Goal: Task Accomplishment & Management: Complete application form

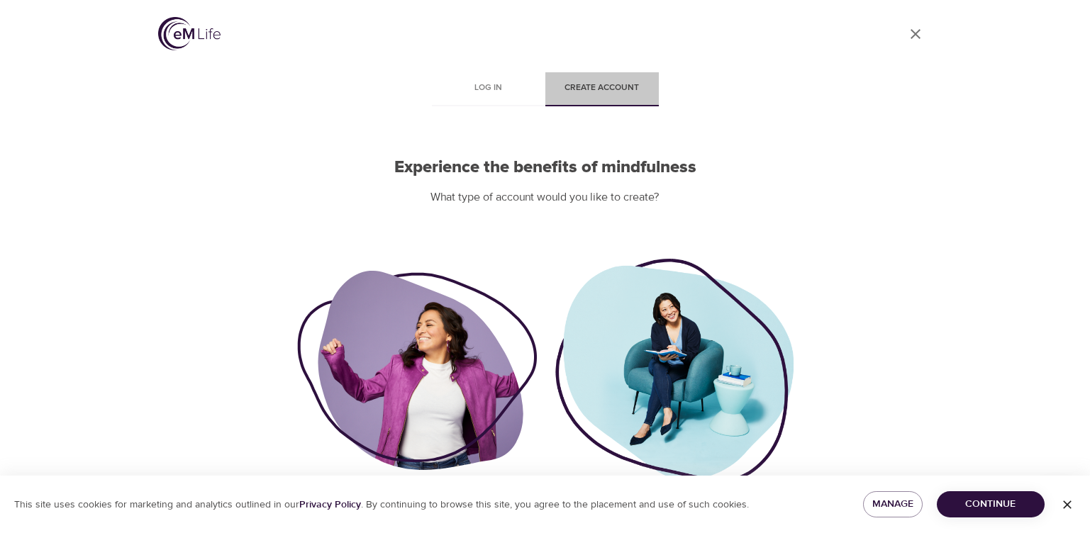
click at [619, 89] on span "Create account" at bounding box center [602, 88] width 96 height 15
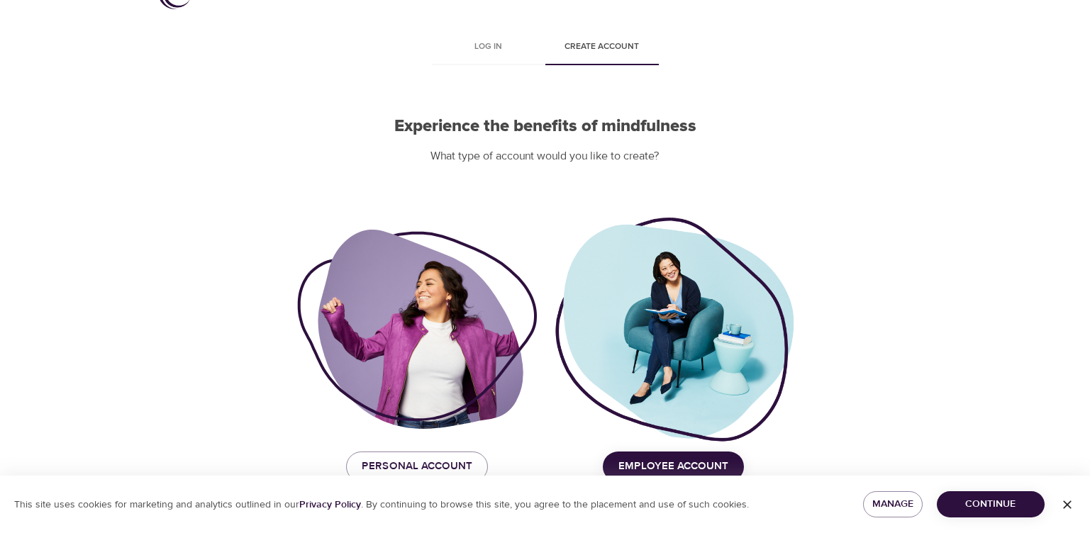
scroll to position [63, 0]
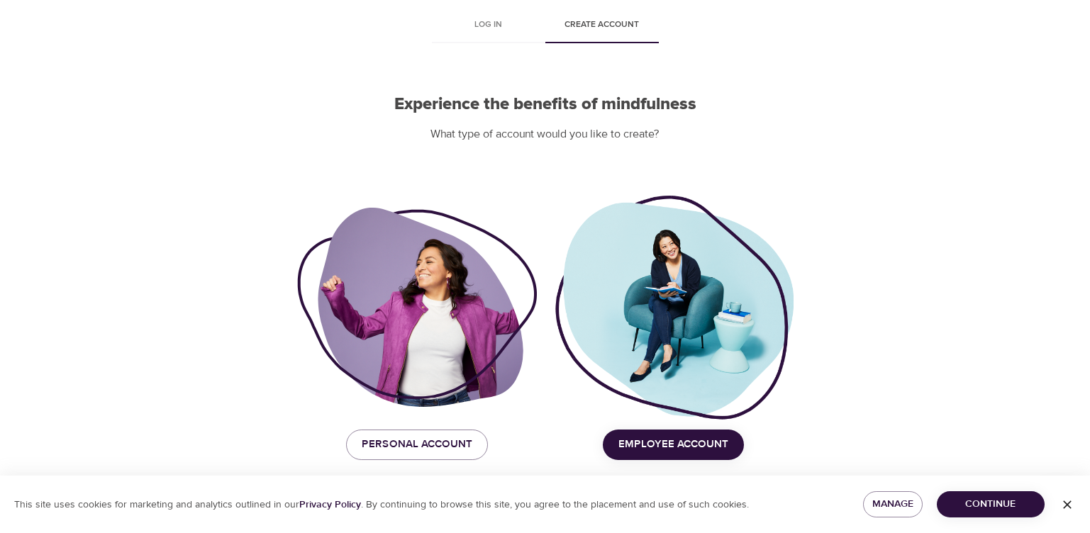
click at [677, 443] on span "Employee Account" at bounding box center [674, 445] width 110 height 18
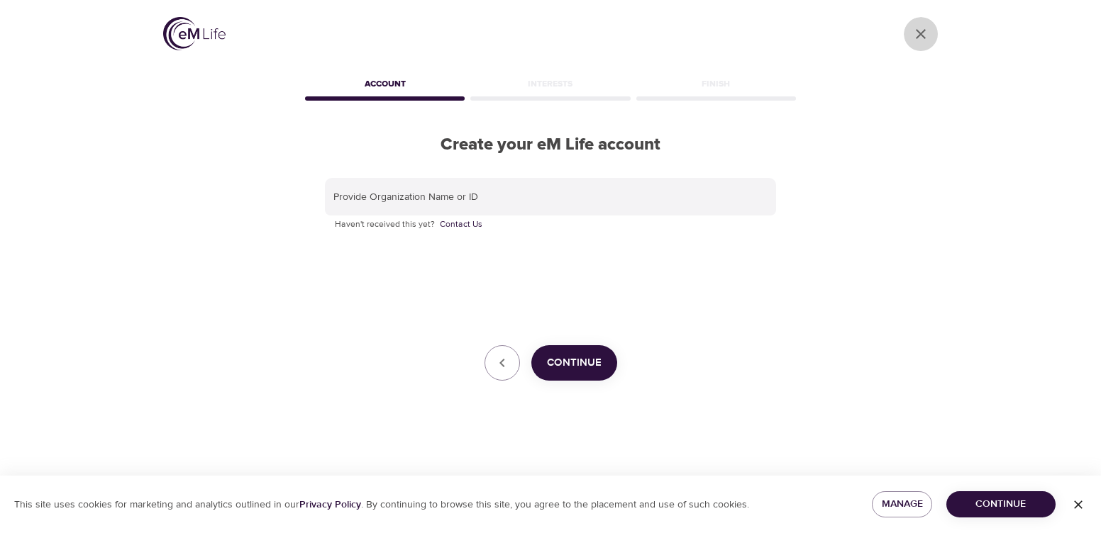
click at [928, 33] on icon "User Profile" at bounding box center [920, 34] width 17 height 17
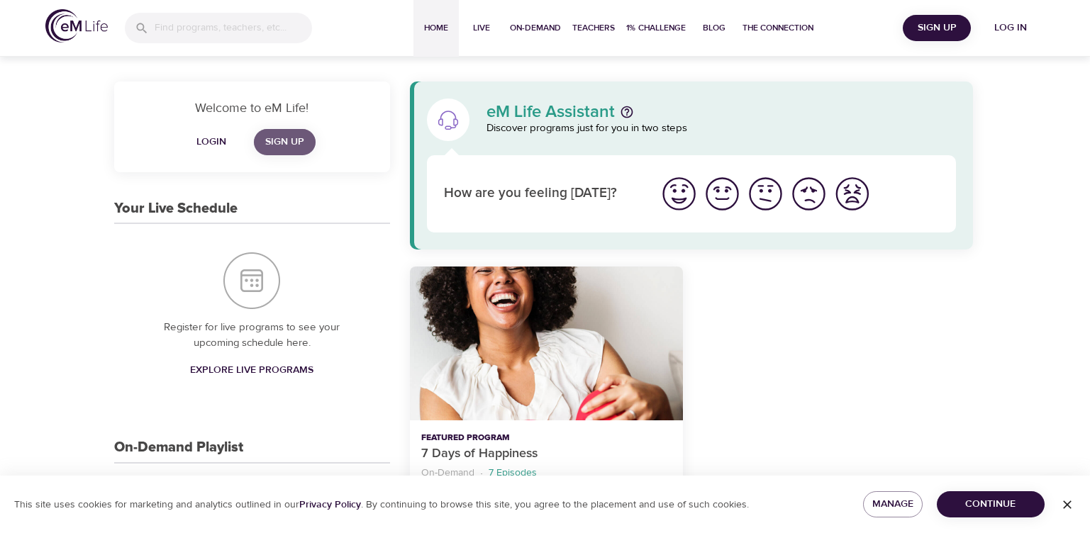
click at [294, 147] on span "Sign Up" at bounding box center [284, 142] width 39 height 18
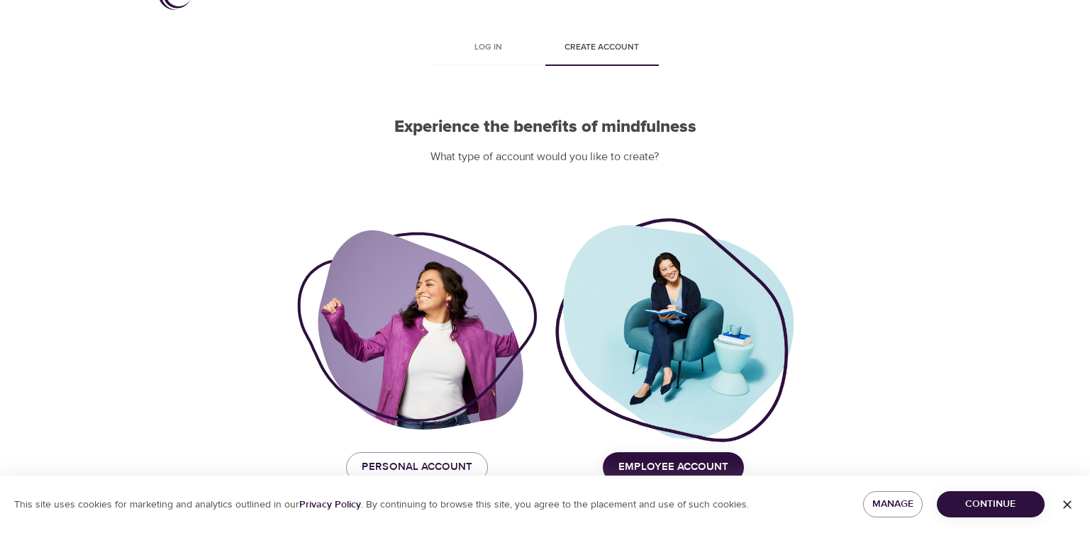
scroll to position [63, 0]
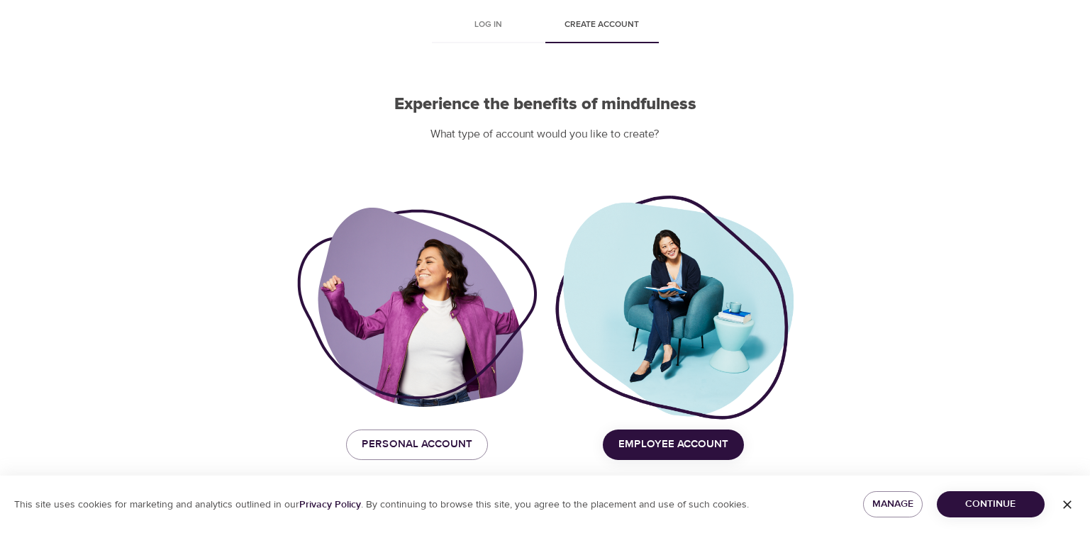
click at [680, 447] on span "Employee Account" at bounding box center [674, 445] width 110 height 18
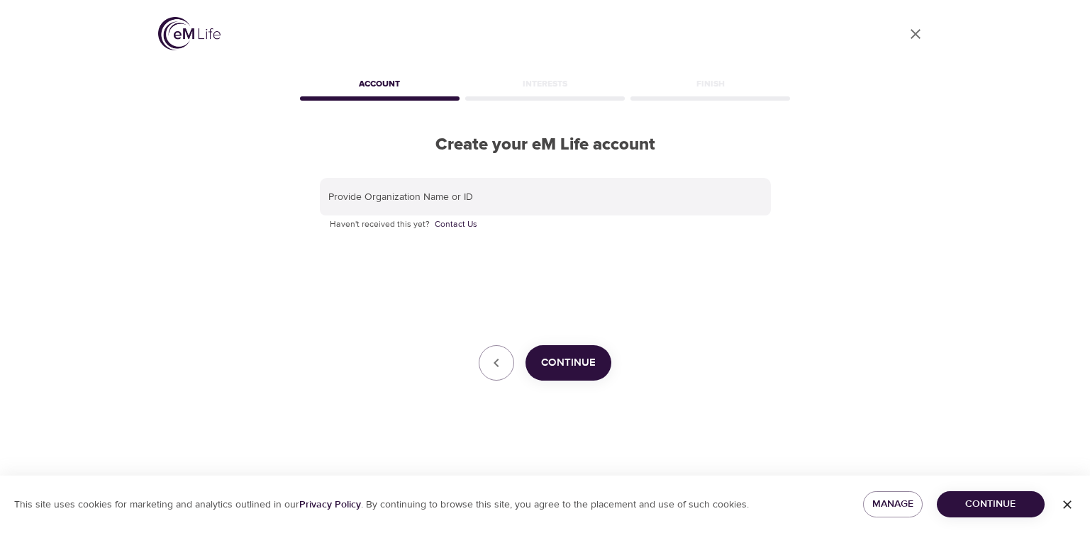
scroll to position [0, 0]
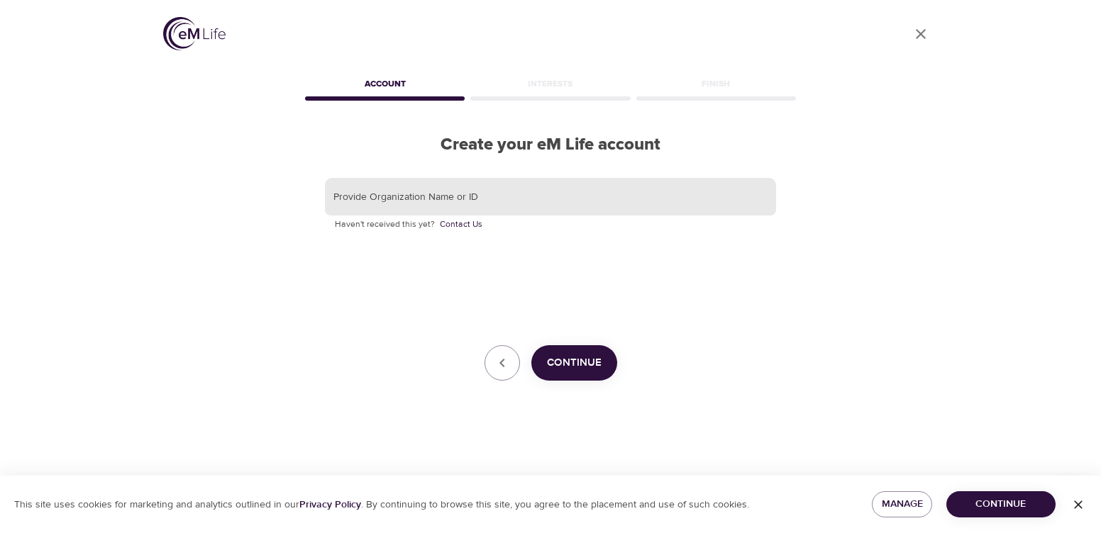
click at [501, 208] on input "text" at bounding box center [550, 197] width 451 height 38
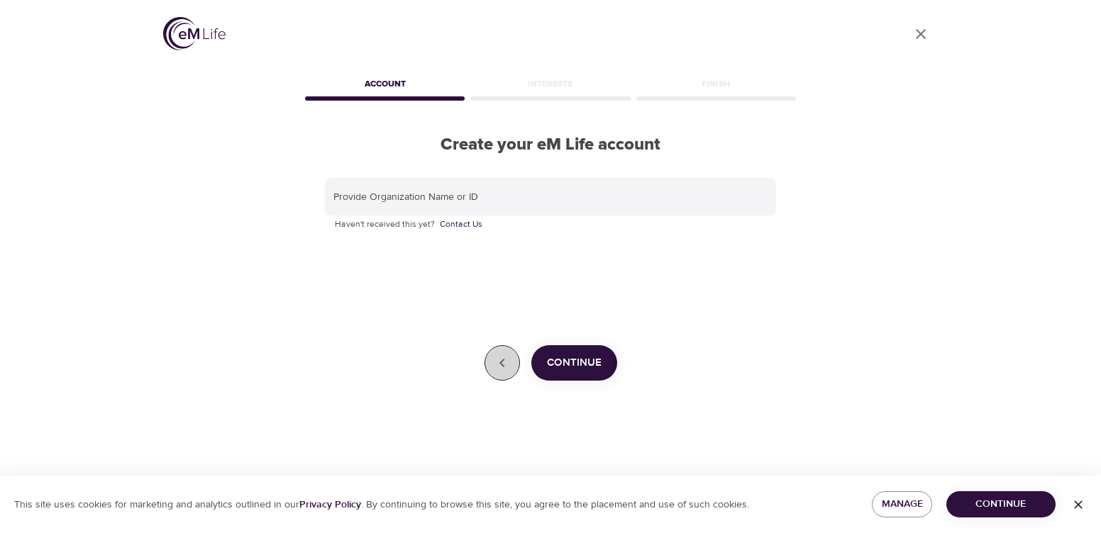
click at [511, 366] on icon "button" at bounding box center [502, 363] width 17 height 17
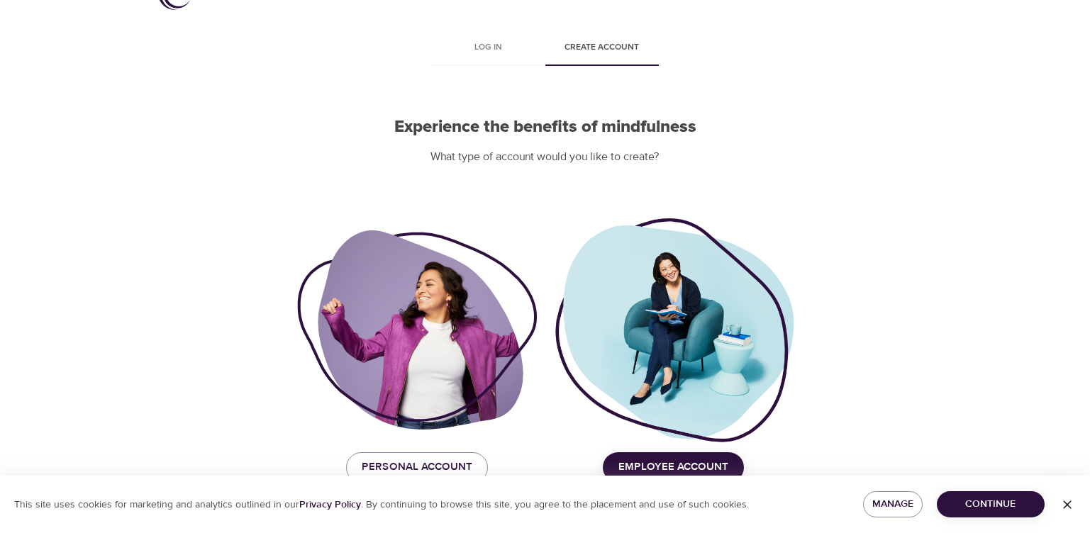
scroll to position [63, 0]
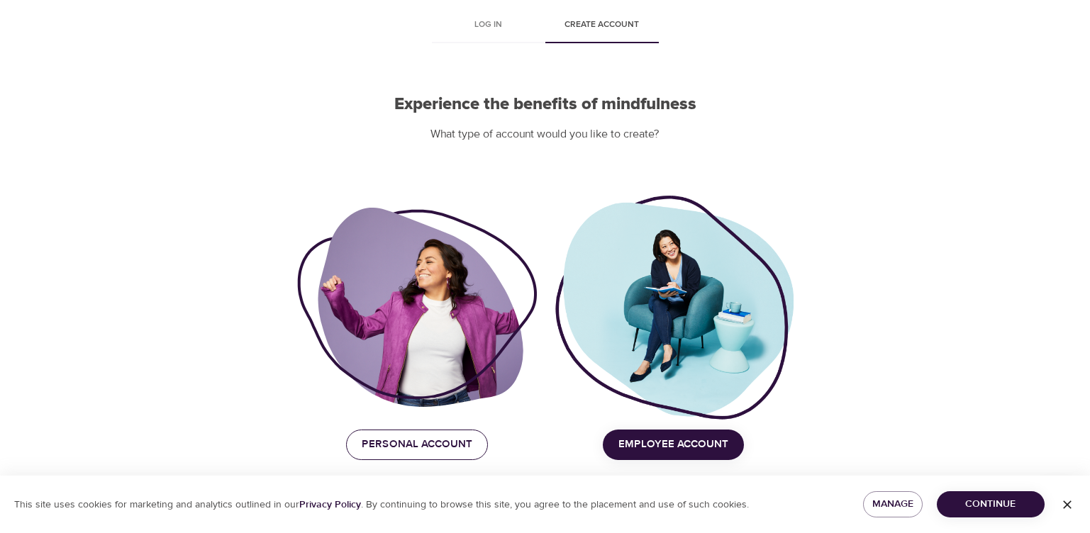
click at [411, 448] on span "Personal Account" at bounding box center [417, 445] width 111 height 18
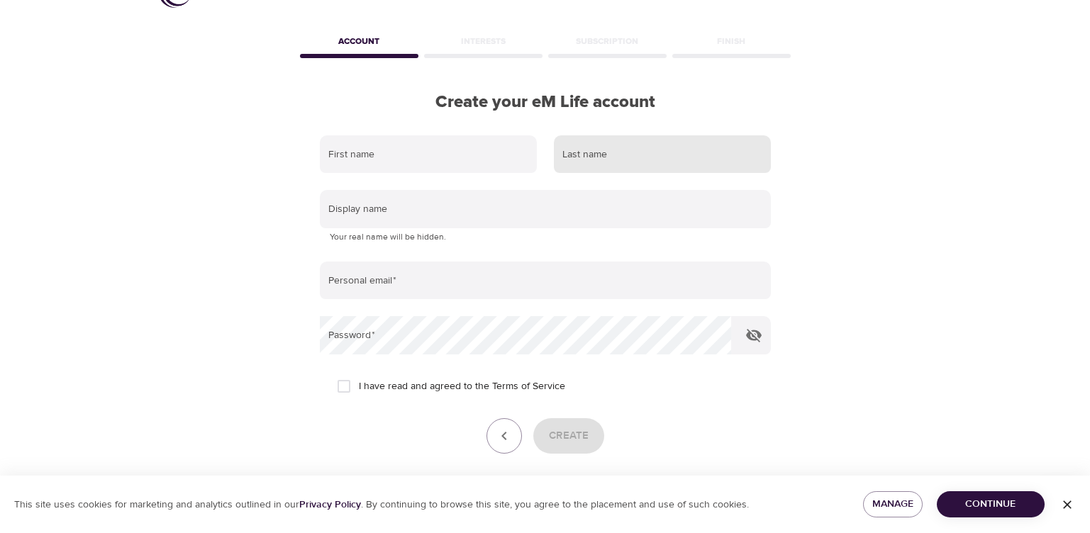
scroll to position [0, 0]
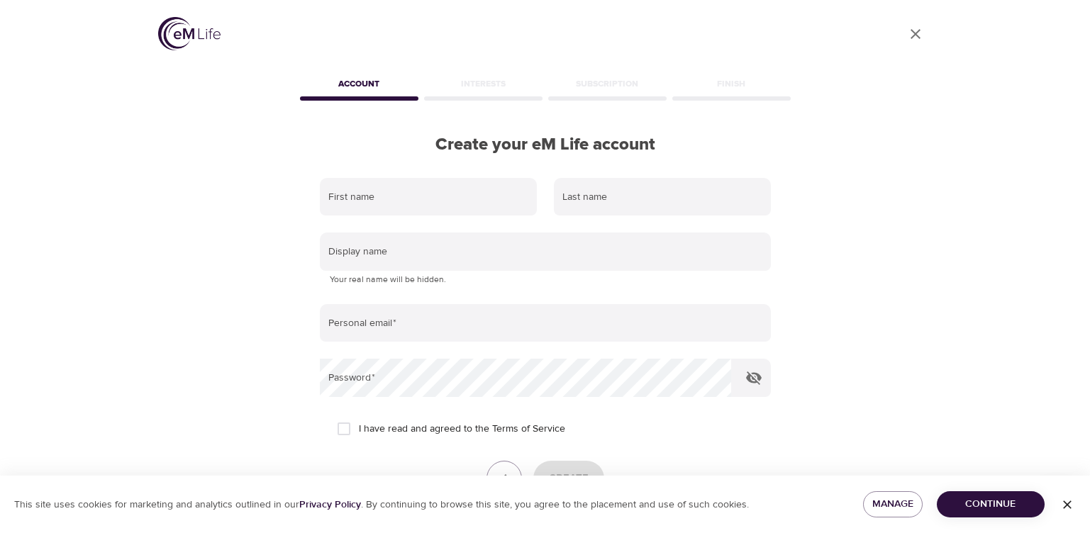
click at [182, 31] on img at bounding box center [189, 33] width 62 height 33
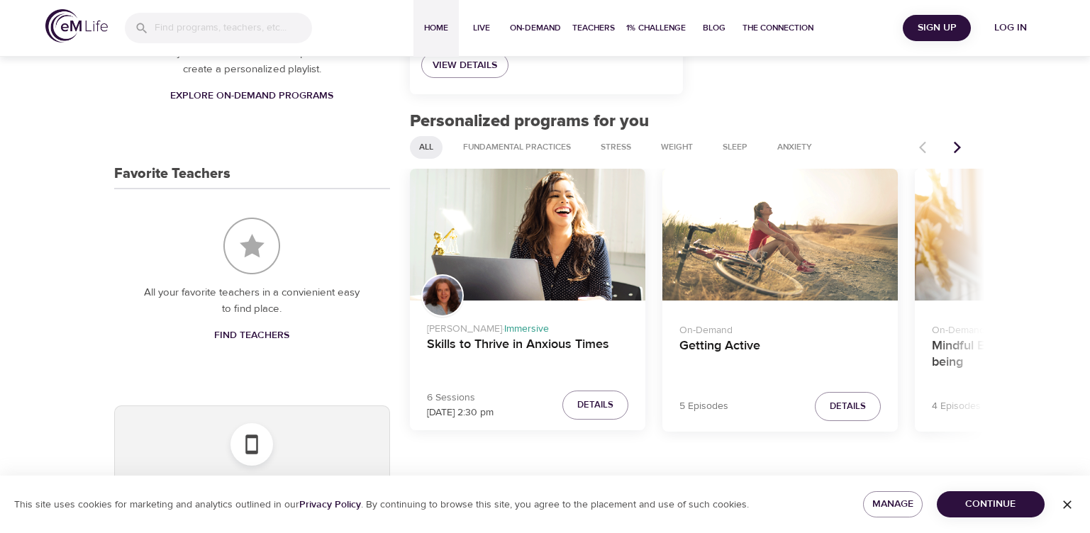
scroll to position [709, 0]
